Goal: Task Accomplishment & Management: Manage account settings

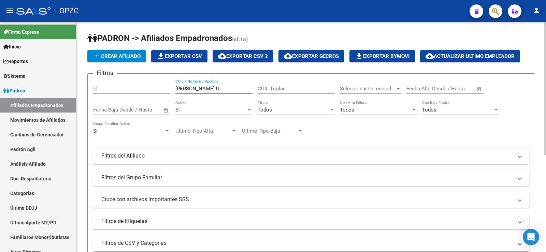
drag, startPoint x: 197, startPoint y: 90, endPoint x: 166, endPoint y: 87, distance: 31.9
click at [166, 87] on div "Filtros Id [PERSON_NAME] U CUIL / Nombre / Apellido CUIL Titular Seleccionar Ge…" at bounding box center [311, 154] width 436 height 151
click at [35, 120] on link "Movimientos de Afiliados" at bounding box center [38, 120] width 76 height 15
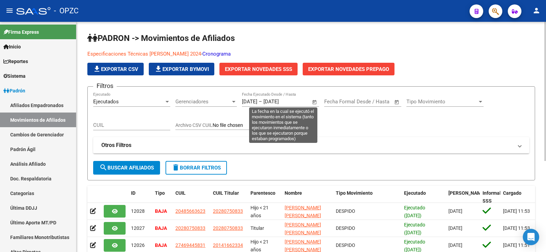
click at [243, 103] on input "[DATE]" at bounding box center [249, 102] width 15 height 6
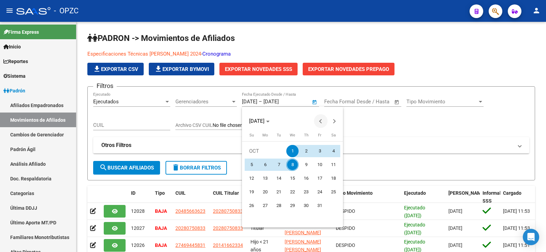
click at [319, 118] on span "Previous month" at bounding box center [321, 121] width 14 height 14
drag, startPoint x: 263, startPoint y: 161, endPoint x: 266, endPoint y: 171, distance: 9.9
click at [263, 162] on span "1" at bounding box center [265, 165] width 12 height 12
type input "[DATE]"
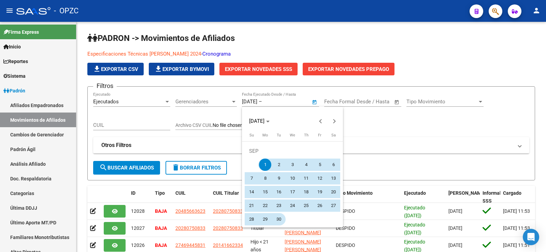
click at [278, 222] on span "30" at bounding box center [279, 219] width 12 height 12
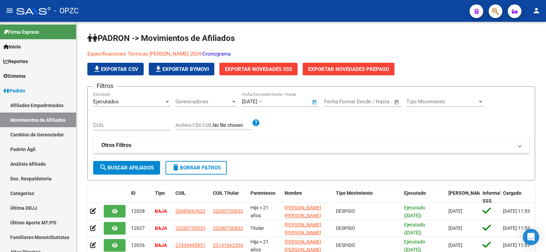
type input "[DATE]"
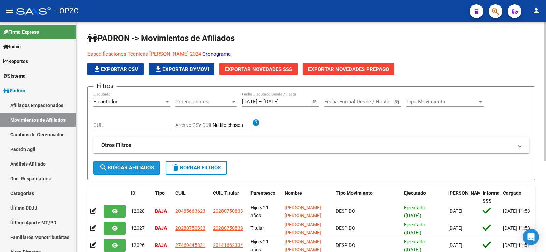
click at [131, 168] on span "search Buscar Afiliados" at bounding box center [126, 168] width 55 height 6
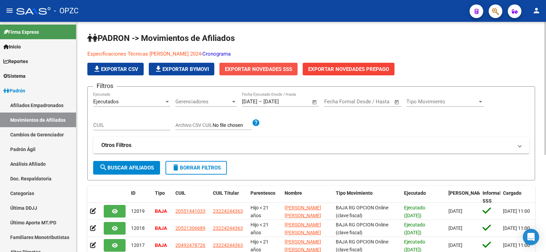
click at [269, 70] on span "Exportar Novedades SSS" at bounding box center [258, 69] width 67 height 6
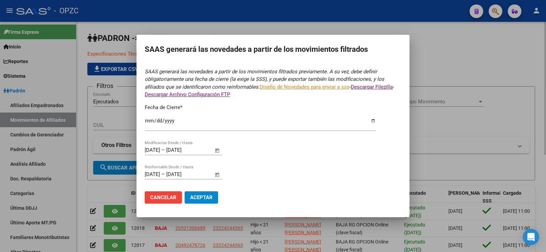
type input "[DATE]"
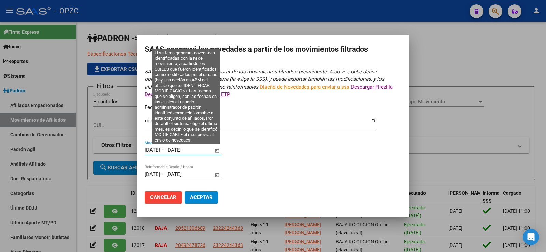
click at [146, 152] on input "[DATE]" at bounding box center [152, 150] width 15 height 6
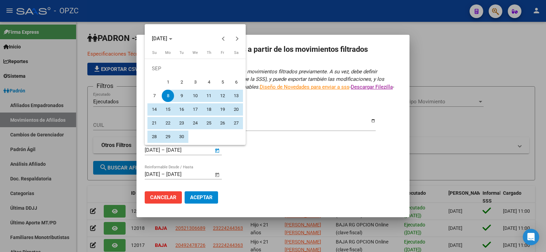
click at [166, 82] on span "1" at bounding box center [168, 82] width 12 height 12
type input "[DATE]"
click at [181, 136] on span "30" at bounding box center [181, 137] width 12 height 12
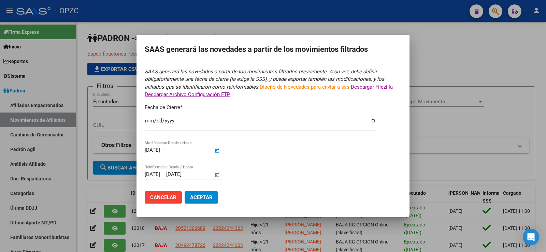
type input "[DATE]"
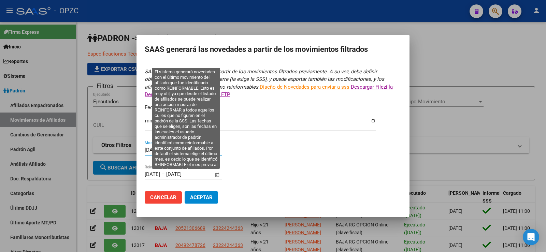
click at [215, 176] on span "Open calendar" at bounding box center [217, 175] width 16 height 16
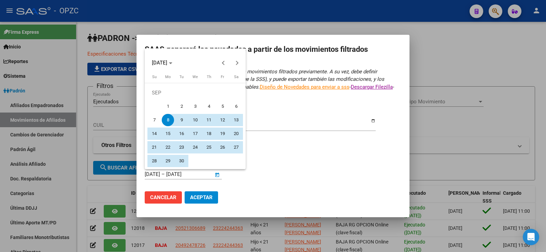
click at [170, 102] on span "1" at bounding box center [168, 106] width 12 height 12
type input "[DATE]"
click at [184, 160] on span "30" at bounding box center [181, 161] width 12 height 12
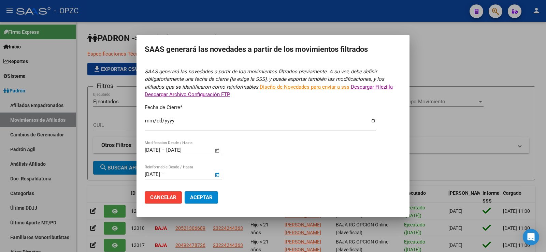
type input "[DATE]"
click at [202, 198] on span "Aceptar" at bounding box center [201, 198] width 23 height 6
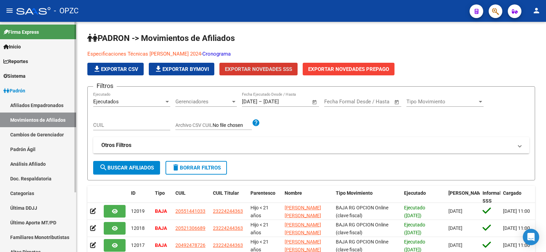
click at [44, 108] on link "Afiliados Empadronados" at bounding box center [38, 105] width 76 height 15
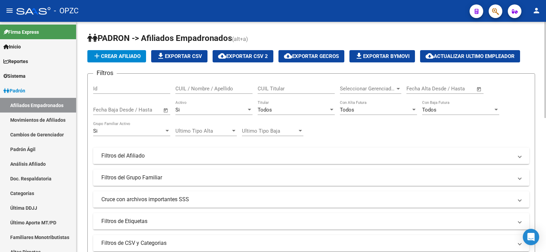
click at [233, 88] on input "CUIL / Nombre / Apellido" at bounding box center [213, 89] width 77 height 6
drag, startPoint x: 212, startPoint y: 88, endPoint x: 135, endPoint y: 84, distance: 76.6
click at [135, 84] on div "Filtros Id [PERSON_NAME] CUIL / Nombre / Apellido CUIL Titular Seleccionar Gere…" at bounding box center [311, 154] width 436 height 151
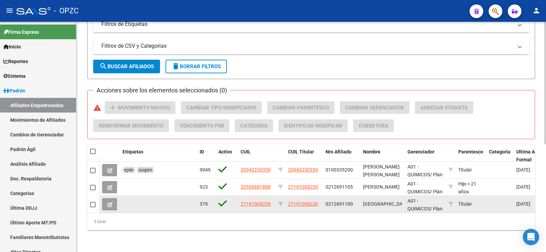
type input "THON"
click at [107, 198] on button at bounding box center [110, 204] width 16 height 12
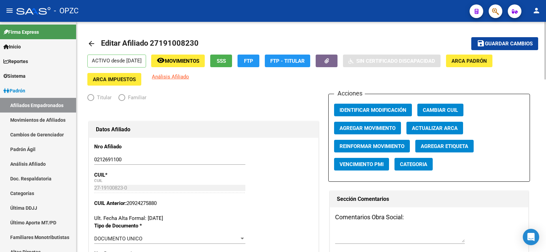
radio input "true"
type input "30-70960628-6"
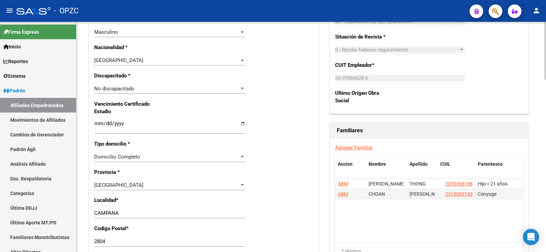
scroll to position [410, 0]
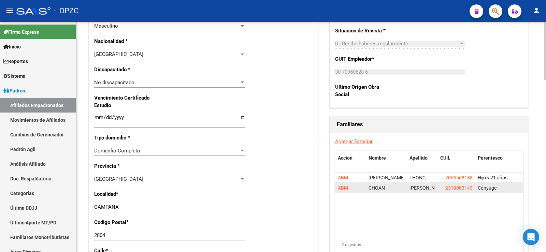
click at [344, 189] on span "ABM" at bounding box center [343, 187] width 10 height 5
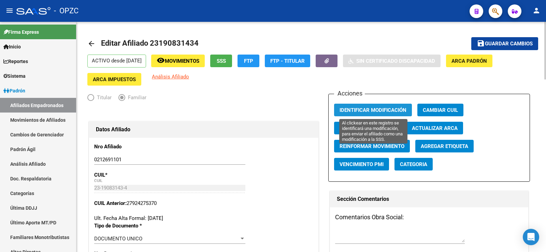
click at [379, 110] on span "Identificar Modificación" at bounding box center [373, 110] width 67 height 6
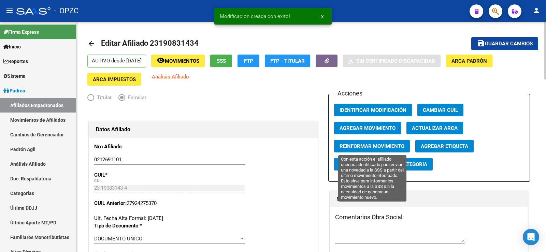
click at [380, 146] on span "Reinformar Movimiento" at bounding box center [372, 146] width 65 height 6
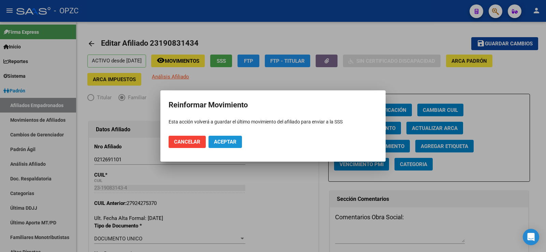
click at [215, 141] on span "Aceptar" at bounding box center [225, 142] width 23 height 6
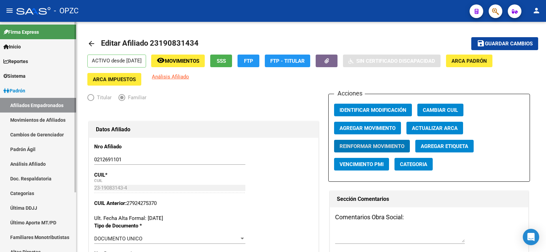
click at [50, 103] on link "Afiliados Empadronados" at bounding box center [38, 105] width 76 height 15
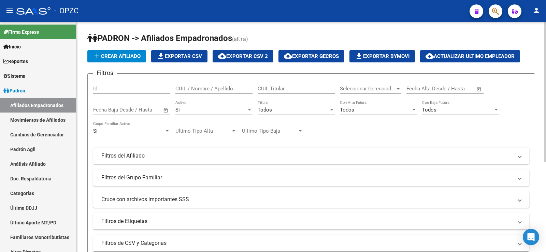
click at [192, 89] on input "CUIL / Nombre / Apellido" at bounding box center [213, 89] width 77 height 6
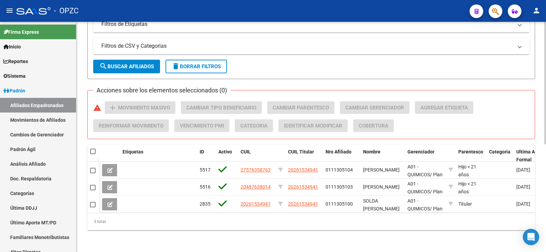
scroll to position [202, 0]
type input "SOLDA"
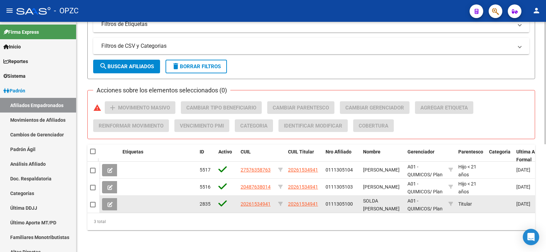
click at [108, 198] on button at bounding box center [110, 204] width 16 height 12
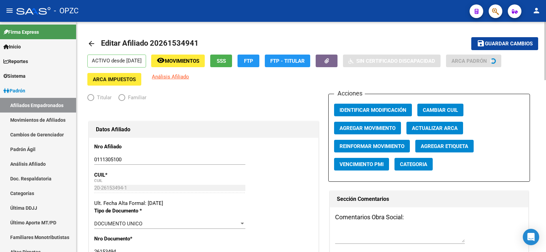
radio input "true"
type input "30-59868033-3"
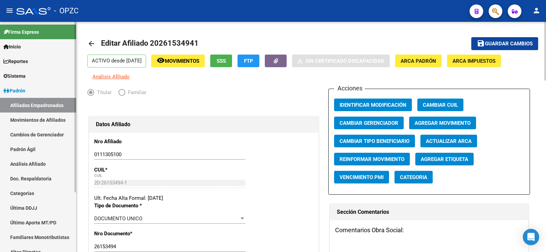
click at [53, 103] on link "Afiliados Empadronados" at bounding box center [38, 105] width 76 height 15
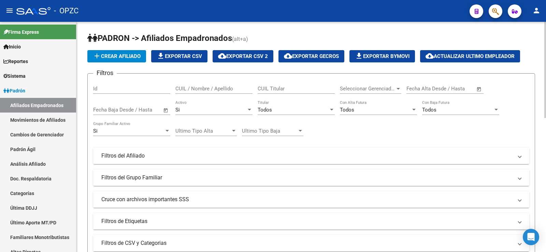
click at [193, 87] on input "CUIL / Nombre / Apellido" at bounding box center [213, 89] width 77 height 6
type input "SOLDA"
click at [191, 109] on div "Si" at bounding box center [210, 110] width 71 height 6
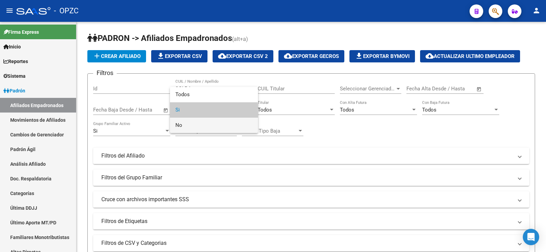
click at [189, 125] on span "No" at bounding box center [213, 125] width 77 height 15
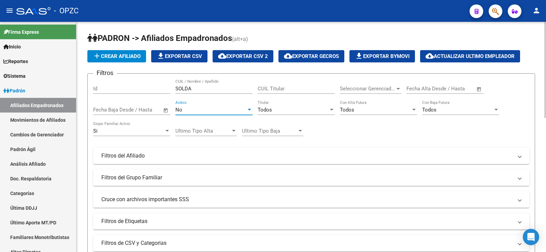
click at [145, 131] on div "Si" at bounding box center [128, 131] width 71 height 6
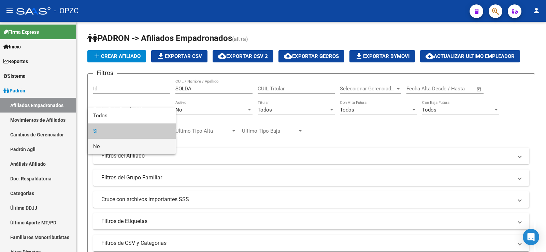
click at [138, 145] on span "No" at bounding box center [131, 146] width 77 height 15
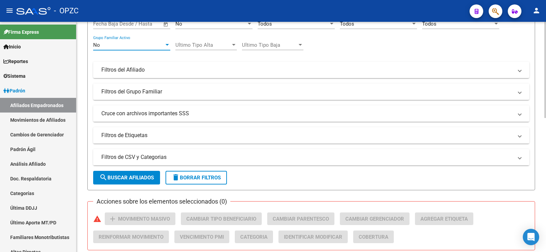
scroll to position [102, 0]
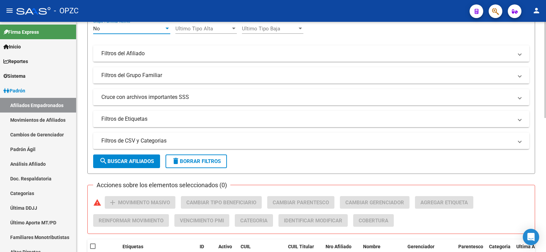
click at [134, 161] on span "search Buscar Afiliados" at bounding box center [126, 161] width 55 height 6
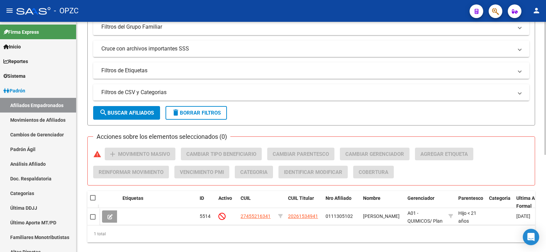
scroll to position [168, 0]
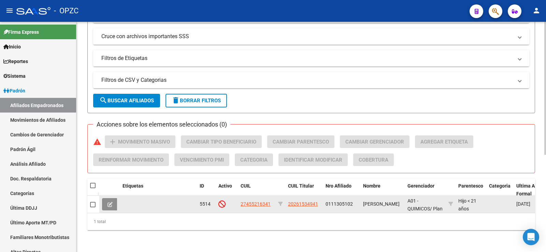
click at [107, 199] on button at bounding box center [110, 204] width 16 height 12
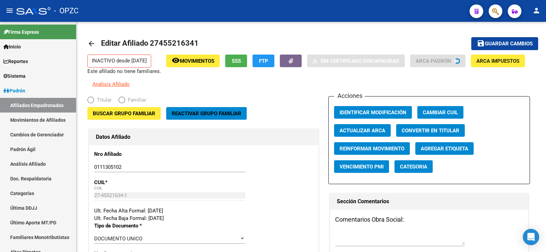
radio input "true"
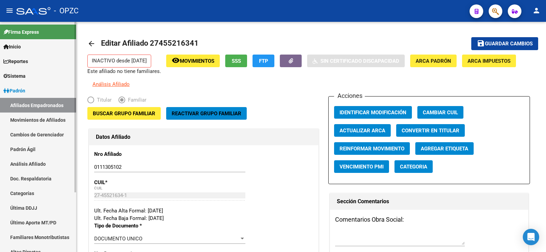
click at [36, 105] on link "Afiliados Empadronados" at bounding box center [38, 105] width 76 height 15
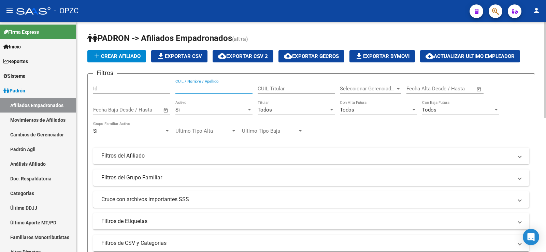
click at [191, 90] on input "CUIL / Nombre / Apellido" at bounding box center [213, 89] width 77 height 6
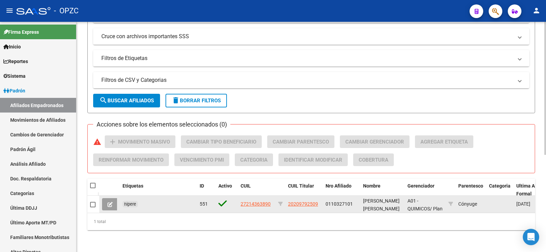
drag, startPoint x: 318, startPoint y: 198, endPoint x: 284, endPoint y: 197, distance: 33.8
click at [284, 197] on div "hipere 551 27214363890 20209792509 0110327101 [PERSON_NAME] [PERSON_NAME] A01 -…" at bounding box center [487, 204] width 776 height 17
copy div "20209792509"
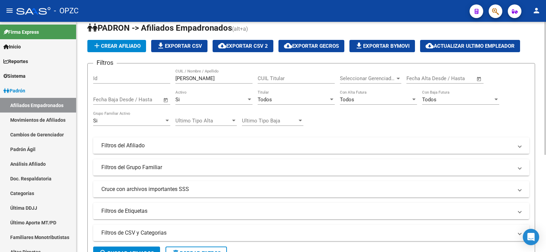
scroll to position [0, 0]
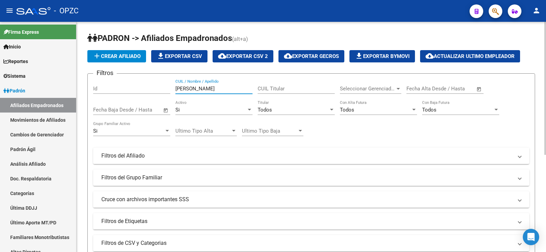
drag, startPoint x: 202, startPoint y: 89, endPoint x: 148, endPoint y: 89, distance: 53.9
click at [148, 89] on div "Filtros Id [PERSON_NAME] CUIL / Nombre / Apellido CUIL Titular Seleccionar Gere…" at bounding box center [311, 154] width 436 height 151
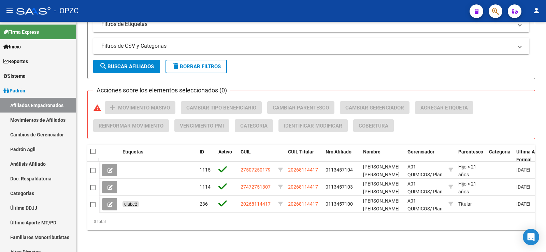
type input "prado"
